Goal: Task Accomplishment & Management: Manage account settings

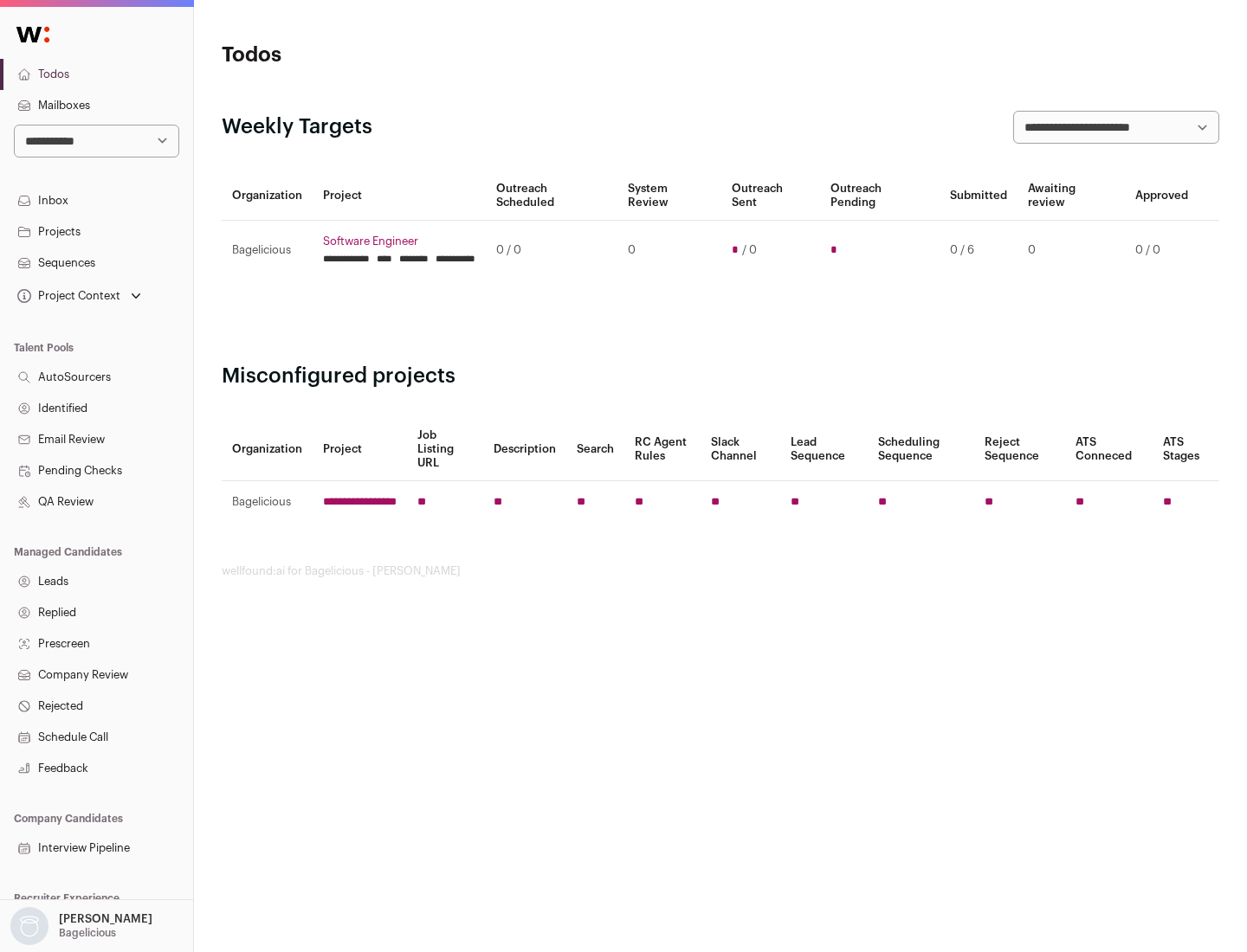
click at [96, 231] on link "Projects" at bounding box center [97, 232] width 193 height 32
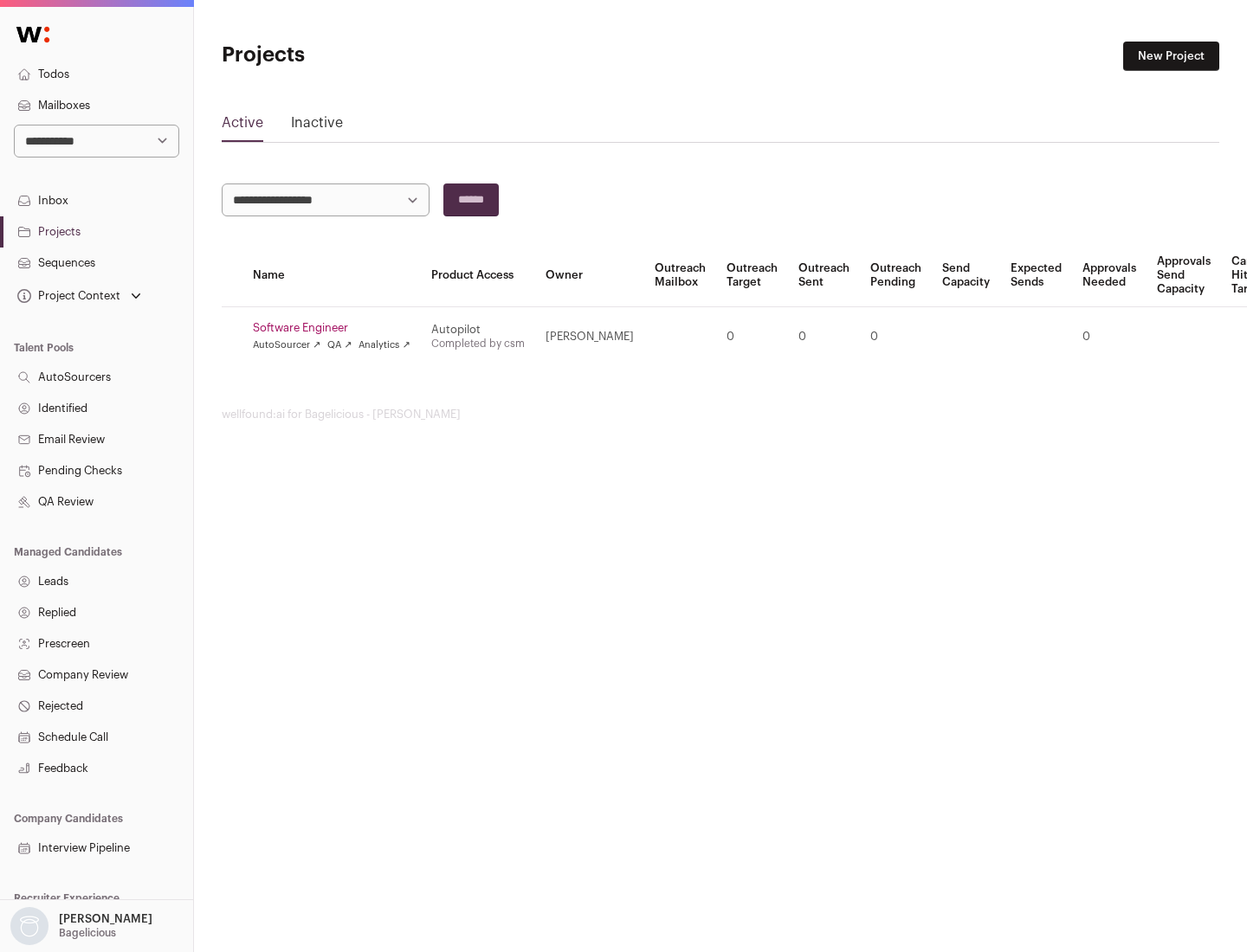
click at [336, 328] on link "Software Engineer" at bounding box center [332, 328] width 158 height 14
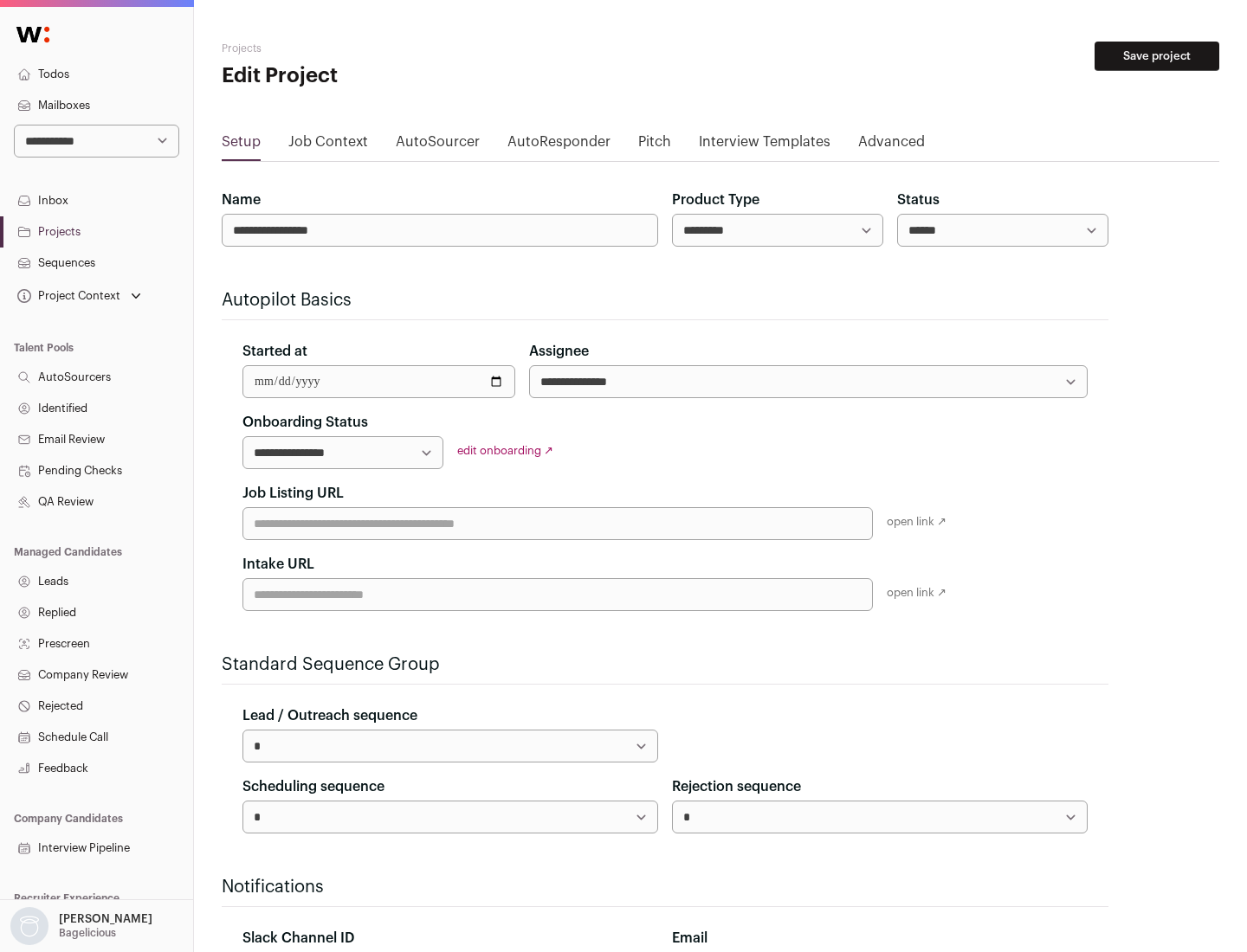
click at [1157, 57] on button "Save project" at bounding box center [1157, 57] width 125 height 30
